Goal: Task Accomplishment & Management: Manage account settings

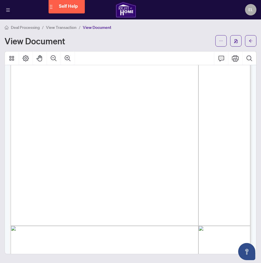
scroll to position [29, 0]
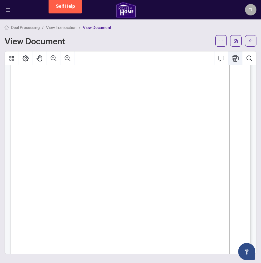
click at [235, 61] on icon "Print" at bounding box center [235, 58] width 7 height 6
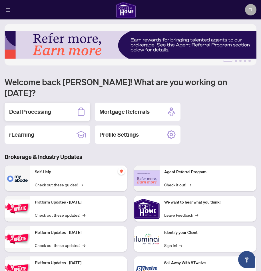
click at [52, 103] on div "Deal Processing" at bounding box center [48, 112] width 86 height 18
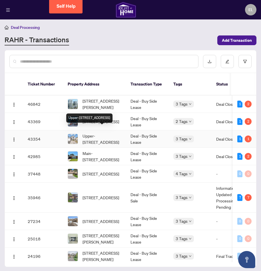
click at [108, 133] on span "Upper-[STREET_ADDRESS]" at bounding box center [102, 139] width 39 height 13
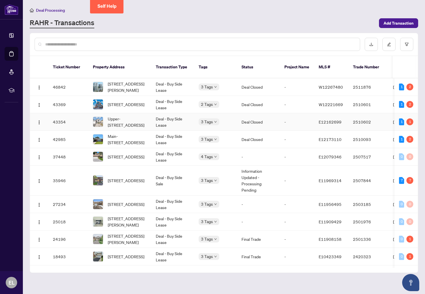
click at [175, 113] on td "Deal - Buy Side Lease" at bounding box center [172, 121] width 43 height 17
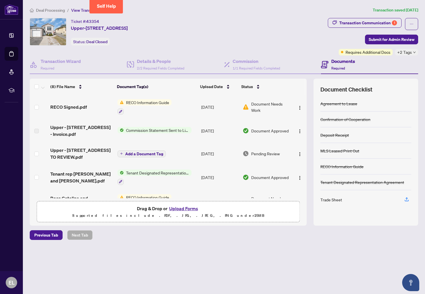
click at [256, 105] on span "Document Needs Work" at bounding box center [270, 107] width 39 height 13
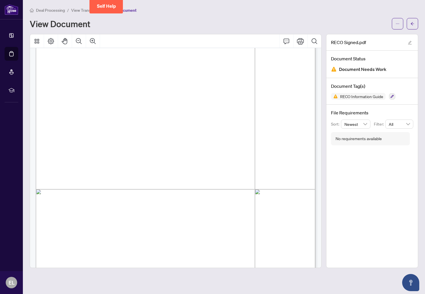
scroll to position [4537, 0]
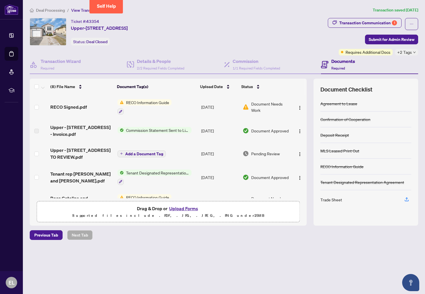
click at [181, 209] on button "Upload Forms" at bounding box center [184, 208] width 32 height 7
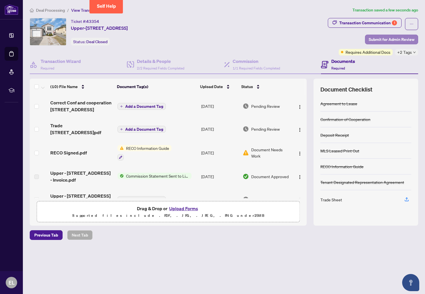
click at [261, 39] on span "Submit for Admin Review" at bounding box center [392, 39] width 46 height 9
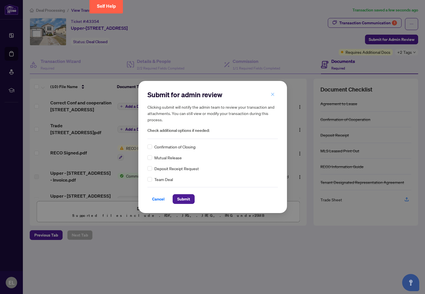
click at [261, 95] on icon "close" at bounding box center [273, 94] width 4 height 4
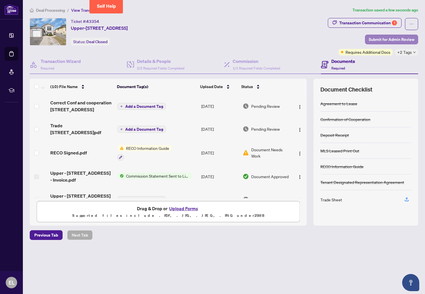
click at [261, 38] on span "Submit for Admin Review" at bounding box center [392, 39] width 46 height 9
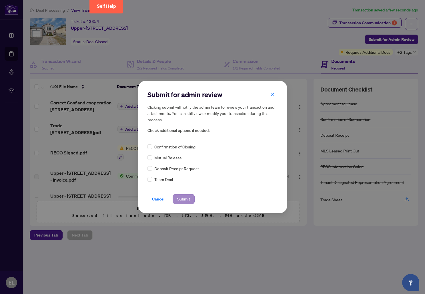
click at [190, 201] on button "Submit" at bounding box center [184, 199] width 22 height 10
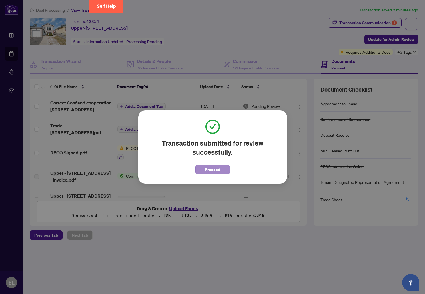
click at [211, 173] on span "Proceed" at bounding box center [212, 169] width 15 height 9
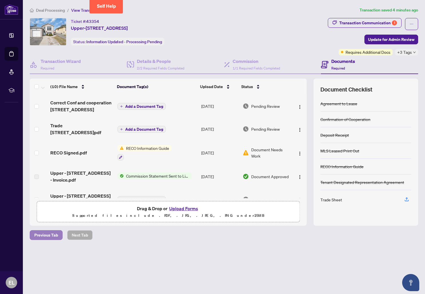
click at [50, 234] on span "Previous Tab" at bounding box center [46, 234] width 24 height 9
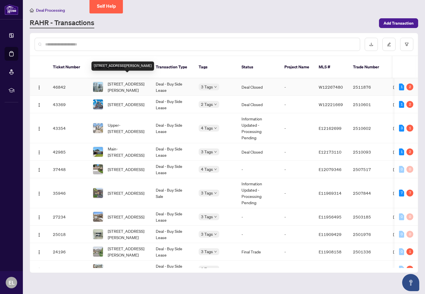
click at [136, 81] on span "[STREET_ADDRESS][PERSON_NAME]" at bounding box center [127, 87] width 39 height 13
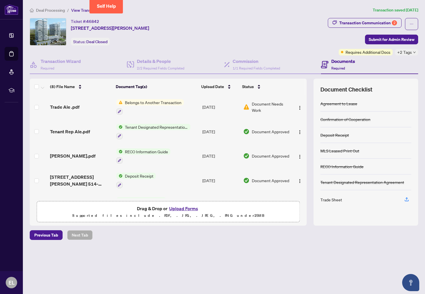
click at [261, 105] on span "Document Needs Work" at bounding box center [271, 107] width 38 height 13
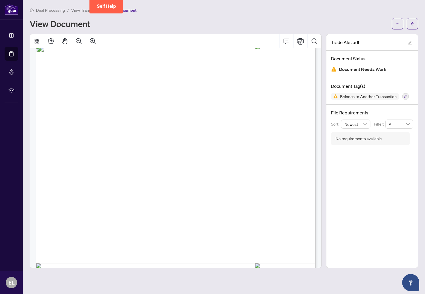
scroll to position [8, 0]
click at [261, 97] on icon "button" at bounding box center [405, 96] width 3 height 3
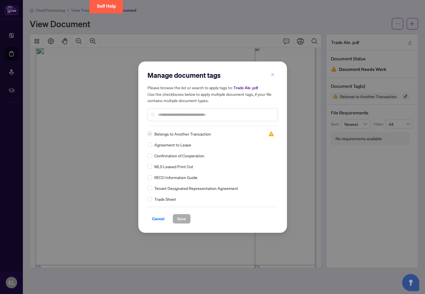
click at [261, 75] on icon "close" at bounding box center [273, 75] width 4 height 4
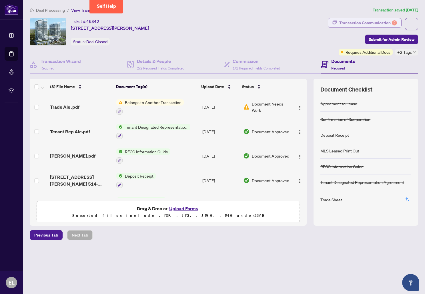
click at [261, 22] on div "Transaction Communication 2" at bounding box center [368, 22] width 58 height 9
type textarea "**********"
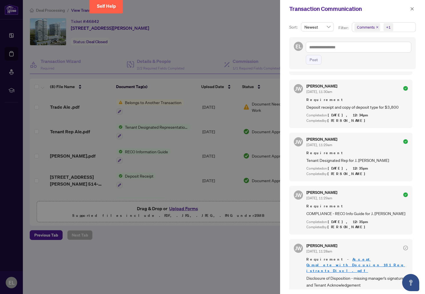
scroll to position [1, 0]
click at [261, 268] on link "Accept Complete_with_Docusign_161_Registrants_Discl.pdf" at bounding box center [356, 265] width 99 height 16
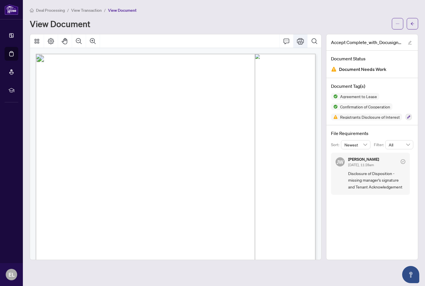
click at [302, 42] on icon "Print" at bounding box center [300, 41] width 7 height 7
click at [300, 42] on icon "Print" at bounding box center [300, 41] width 7 height 6
click at [301, 39] on icon "Print" at bounding box center [300, 41] width 7 height 6
click at [301, 41] on icon "Print" at bounding box center [300, 41] width 7 height 6
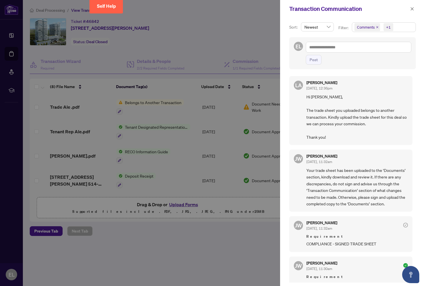
scroll to position [229, 0]
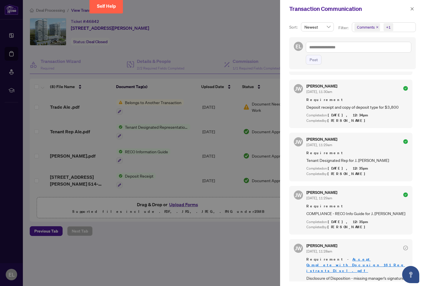
click at [216, 28] on div at bounding box center [212, 143] width 425 height 286
click at [287, 17] on div "Transaction Communication" at bounding box center [352, 9] width 145 height 18
click at [412, 8] on icon "close" at bounding box center [412, 8] width 3 height 3
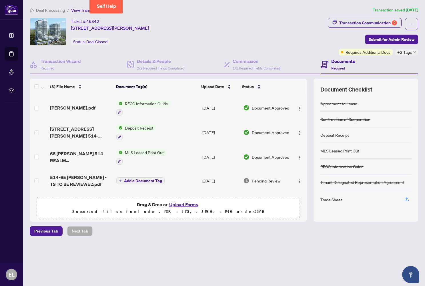
scroll to position [52, 0]
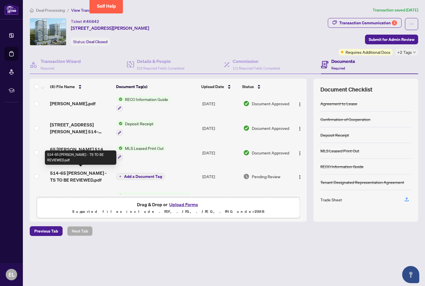
click at [97, 171] on span "514-65 [PERSON_NAME] - TS TO BE REVIEWED.pdf" at bounding box center [81, 177] width 62 height 14
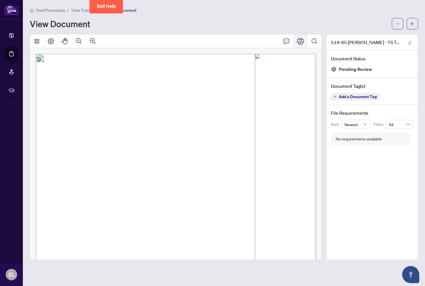
click at [298, 41] on icon "Print" at bounding box center [300, 41] width 7 height 7
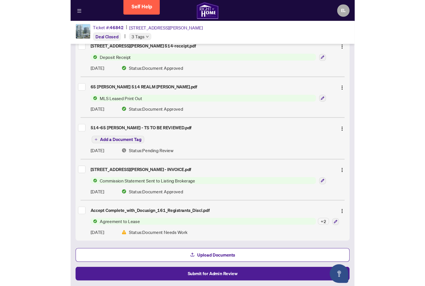
scroll to position [185, 0]
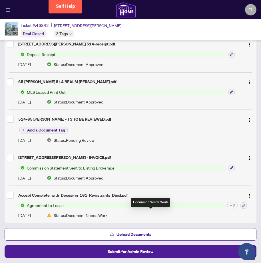
click at [66, 214] on span "Status: Document Needs Work" at bounding box center [81, 215] width 54 height 6
click at [91, 213] on span "Status: Document Needs Work" at bounding box center [81, 215] width 54 height 6
click at [92, 213] on span "Status: Document Needs Work" at bounding box center [81, 215] width 54 height 6
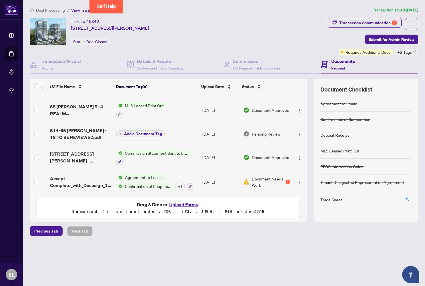
scroll to position [96, 0]
click at [257, 176] on span "Document Needs Work" at bounding box center [268, 182] width 32 height 13
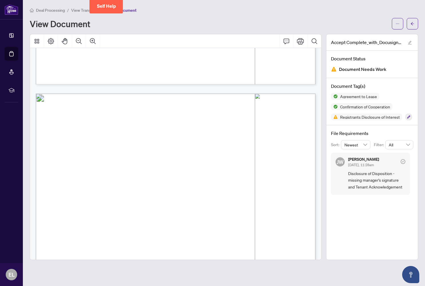
scroll to position [2926, 0]
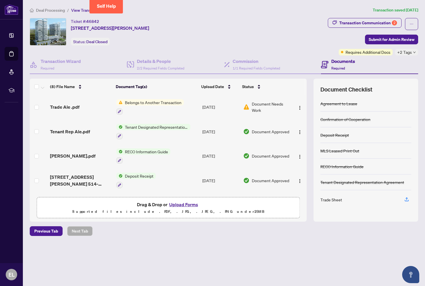
click at [180, 203] on button "Upload Forms" at bounding box center [184, 204] width 32 height 7
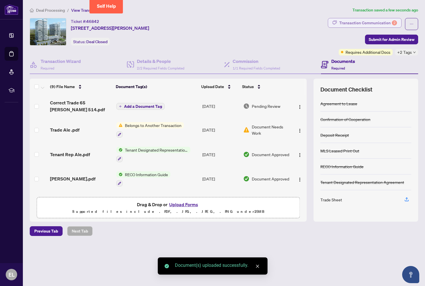
click at [377, 21] on div "Transaction Communication 2" at bounding box center [368, 22] width 58 height 9
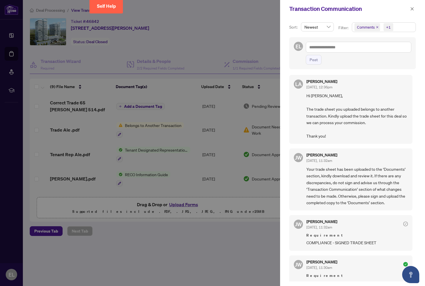
scroll to position [1, 0]
click at [412, 8] on icon "close" at bounding box center [412, 9] width 4 height 4
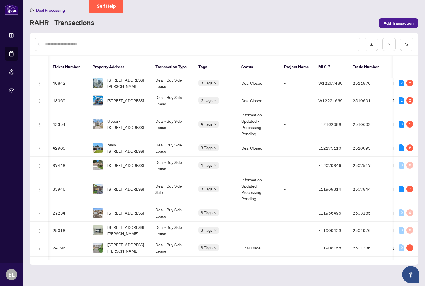
scroll to position [3, 0]
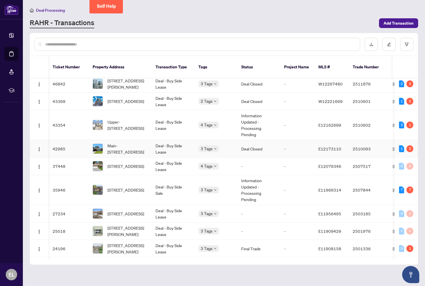
click at [248, 145] on td "Deal Closed" at bounding box center [258, 148] width 43 height 17
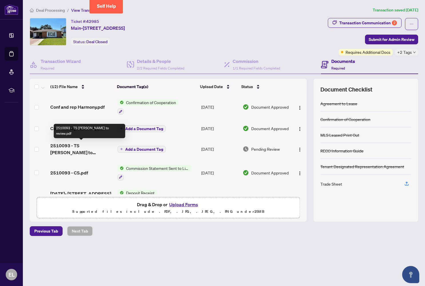
click at [84, 145] on span "2510093 - TS Edith to review.pdf" at bounding box center [81, 149] width 63 height 14
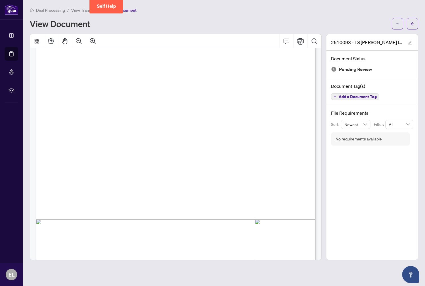
scroll to position [54, 0]
click at [301, 38] on icon "Print" at bounding box center [300, 41] width 7 height 6
click at [268, 25] on div "View Document" at bounding box center [209, 23] width 359 height 9
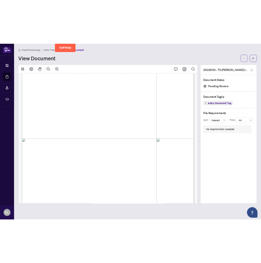
scroll to position [124, 0]
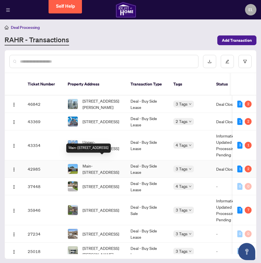
click at [103, 163] on span "Main-[STREET_ADDRESS]" at bounding box center [102, 169] width 39 height 13
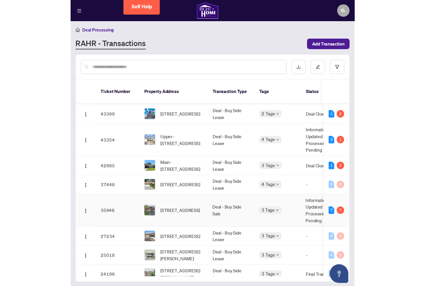
scroll to position [16, 0]
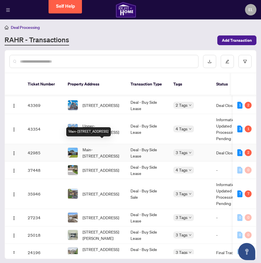
click at [100, 148] on span "Main-[STREET_ADDRESS]" at bounding box center [102, 152] width 39 height 13
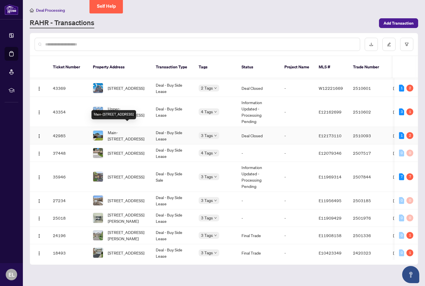
click at [119, 129] on span "Main-[STREET_ADDRESS]" at bounding box center [127, 135] width 39 height 13
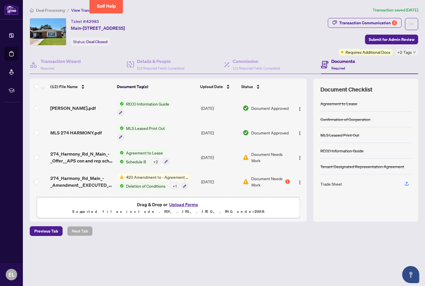
scroll to position [185, 0]
click at [187, 203] on button "Upload Forms" at bounding box center [184, 204] width 32 height 7
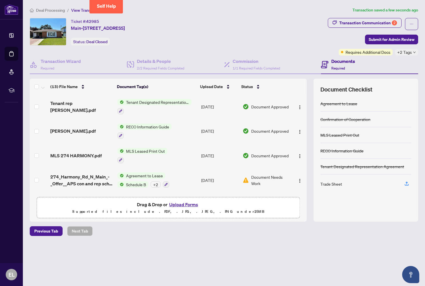
scroll to position [0, 0]
click at [269, 176] on span "Document Needs Work" at bounding box center [270, 180] width 39 height 13
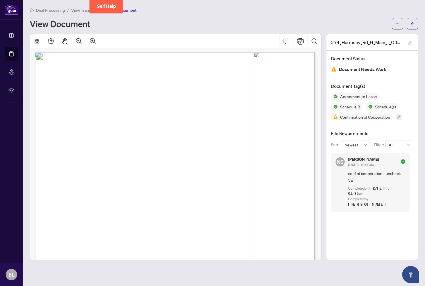
scroll to position [2974, 1]
click at [299, 42] on icon "Print" at bounding box center [300, 41] width 7 height 6
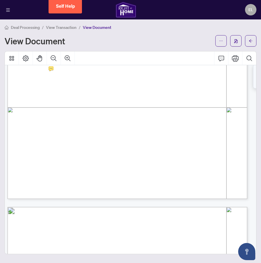
scroll to position [2725, 3]
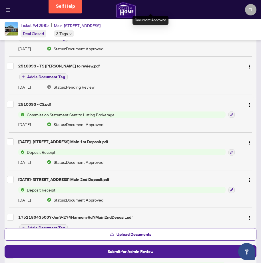
scroll to position [166, 0]
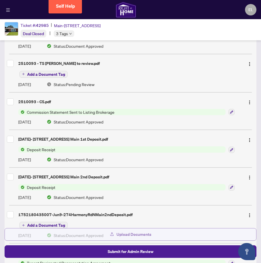
click at [124, 234] on span "Upload Documents" at bounding box center [134, 234] width 35 height 9
click at [142, 235] on span "Upload Documents" at bounding box center [134, 234] width 35 height 9
click at [121, 234] on span "Upload Documents" at bounding box center [134, 234] width 35 height 9
click at [123, 234] on span "Upload Documents" at bounding box center [134, 234] width 35 height 9
